Goal: Information Seeking & Learning: Check status

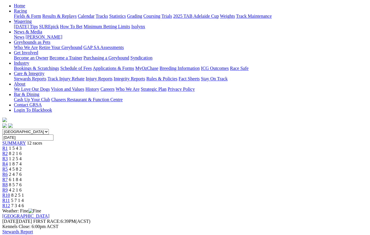
scroll to position [47, 0]
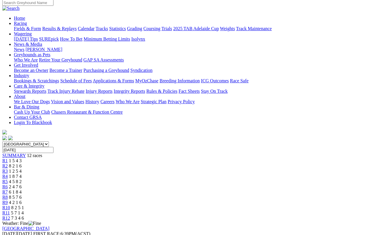
click at [8, 163] on span "R2" at bounding box center [4, 165] width 5 height 5
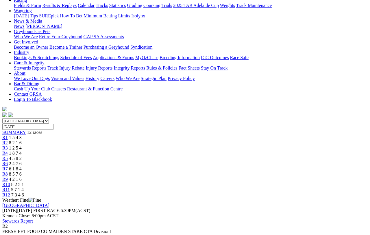
scroll to position [70, 0]
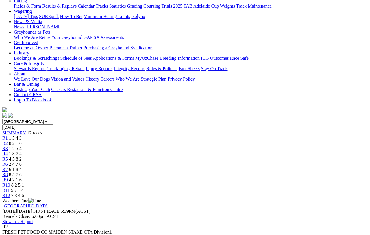
click at [8, 146] on link "R3" at bounding box center [4, 148] width 5 height 5
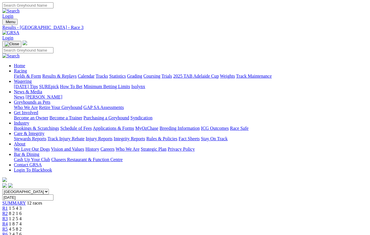
click at [8, 209] on span "R4" at bounding box center [4, 223] width 5 height 5
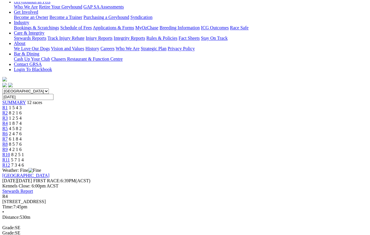
scroll to position [69, 0]
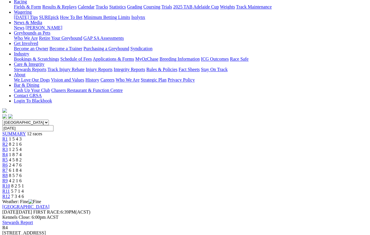
click at [8, 157] on span "R5" at bounding box center [4, 159] width 5 height 5
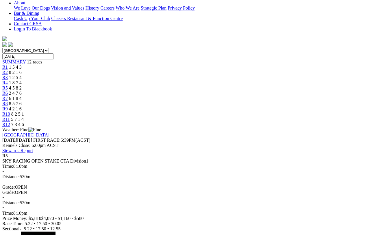
scroll to position [81, 0]
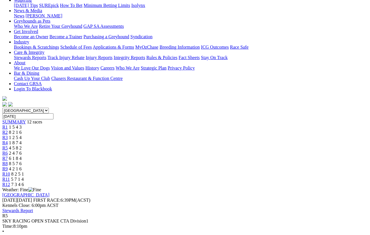
click at [8, 150] on link "R6" at bounding box center [4, 152] width 5 height 5
click at [8, 150] on span "R6" at bounding box center [4, 152] width 5 height 5
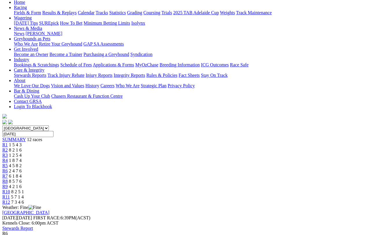
scroll to position [63, 0]
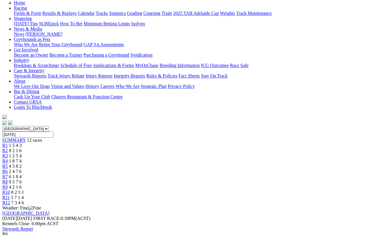
click at [8, 174] on span "R7" at bounding box center [4, 176] width 5 height 5
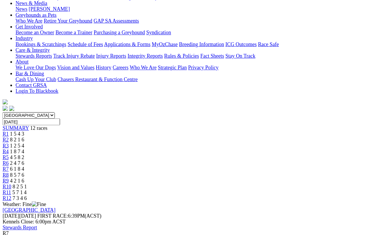
scroll to position [85, 0]
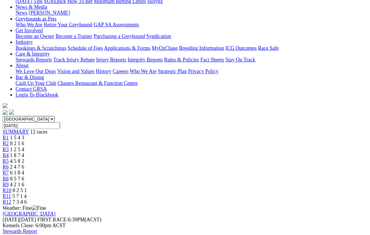
click at [8, 156] on span "R8" at bounding box center [4, 158] width 5 height 5
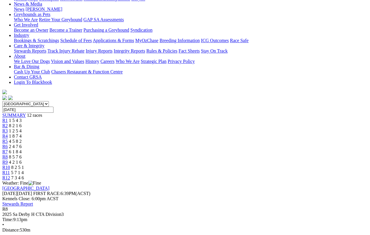
scroll to position [84, 0]
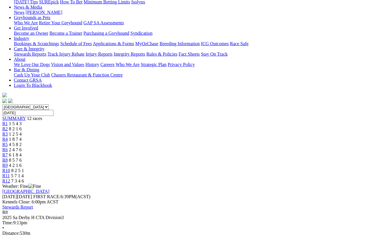
click at [8, 163] on span "R9" at bounding box center [4, 165] width 5 height 5
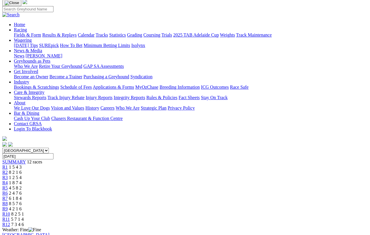
scroll to position [35, 0]
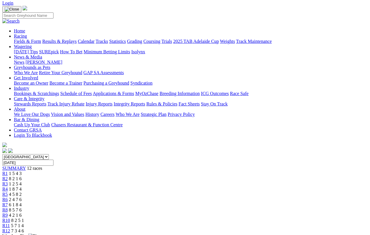
click at [10, 217] on span "R10" at bounding box center [6, 219] width 8 height 5
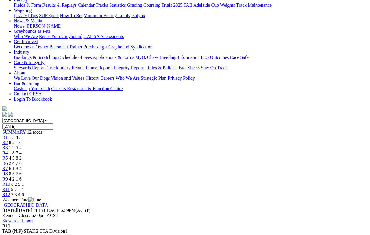
scroll to position [71, 0]
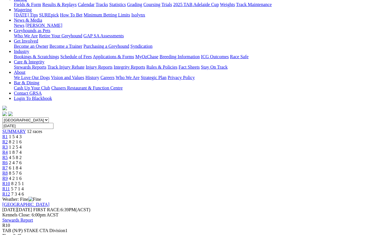
click at [10, 186] on span "R11" at bounding box center [6, 188] width 8 height 5
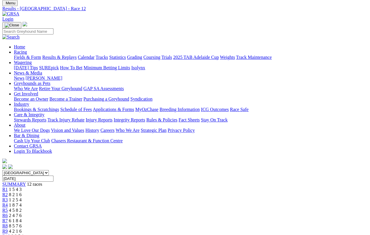
scroll to position [19, 0]
